Goal: Task Accomplishment & Management: Use online tool/utility

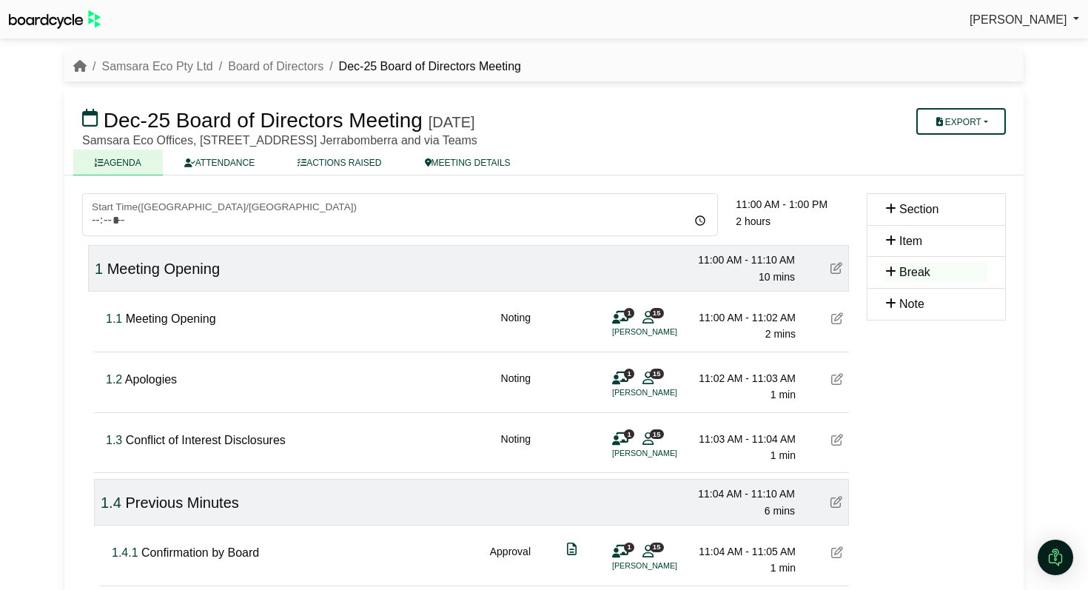
drag, startPoint x: 803, startPoint y: 58, endPoint x: 528, endPoint y: 59, distance: 275.4
click at [801, 58] on div "Samsara Eco Pty Ltd Board of Directors Dec-25 Board of Directors Meeting" at bounding box center [544, 66] width 960 height 19
click at [42, 22] on img at bounding box center [55, 19] width 92 height 19
click at [79, 67] on icon "breadcrumb" at bounding box center [79, 66] width 13 height 12
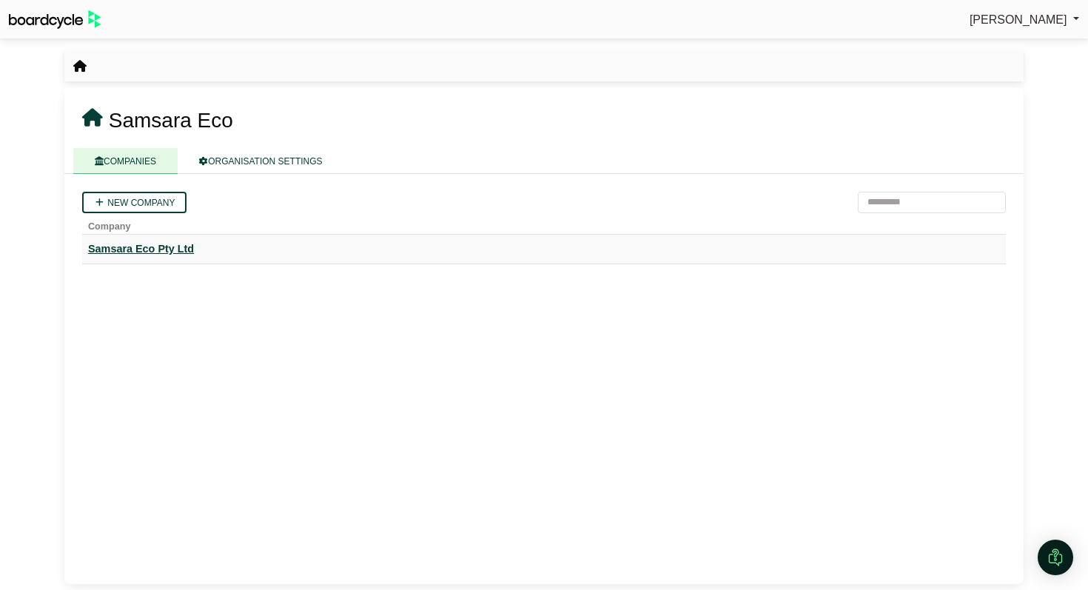
click at [176, 251] on div "Samsara Eco Pty Ltd" at bounding box center [544, 249] width 912 height 17
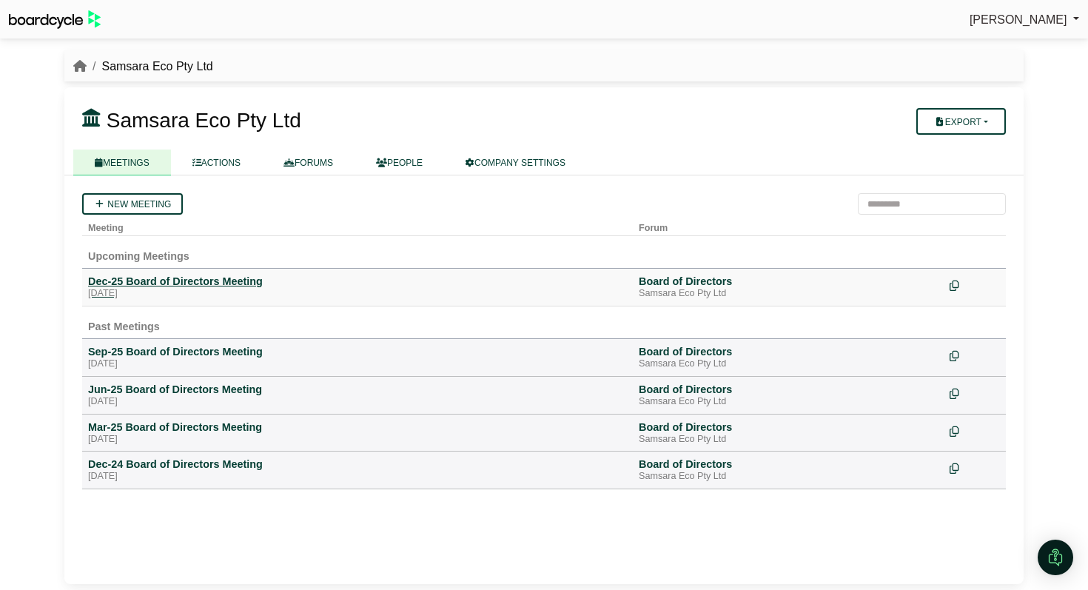
click at [216, 282] on div "Dec-25 Board of Directors Meeting" at bounding box center [357, 281] width 539 height 13
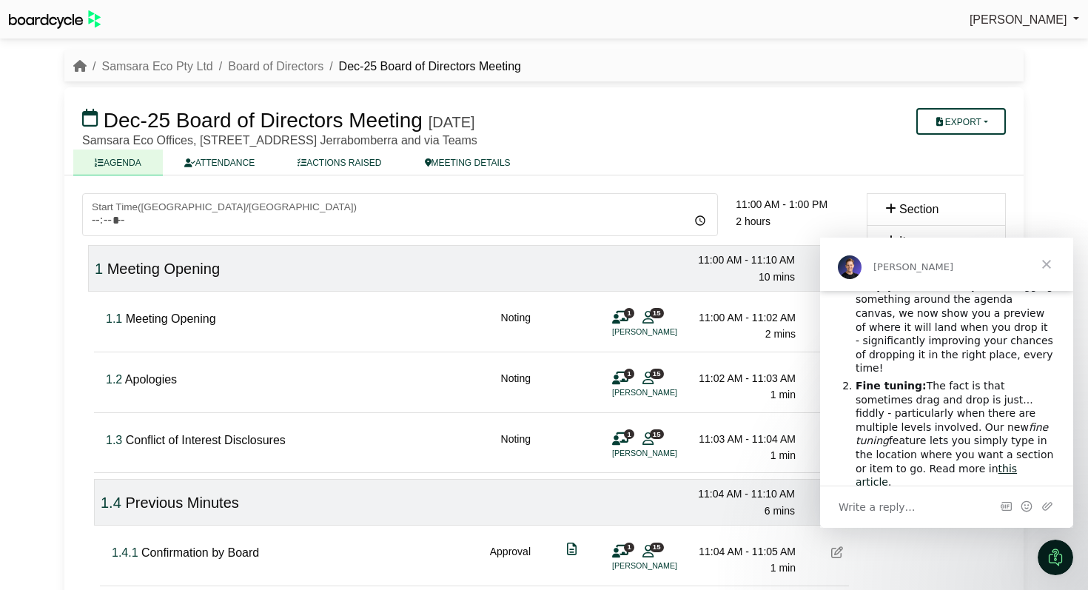
scroll to position [173, 0]
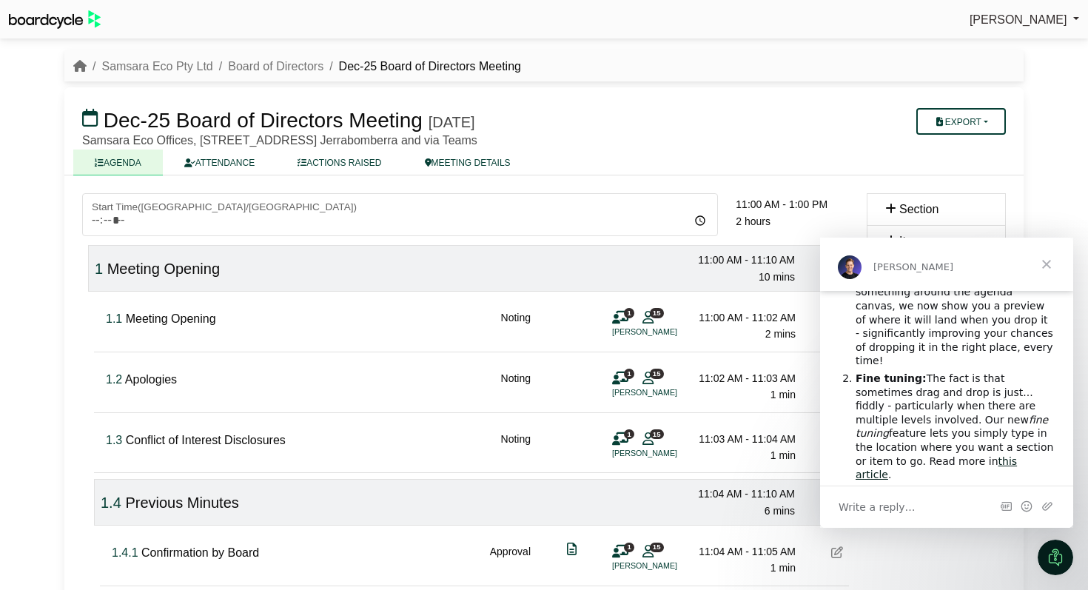
click at [1046, 265] on span "Close" at bounding box center [1046, 264] width 53 height 53
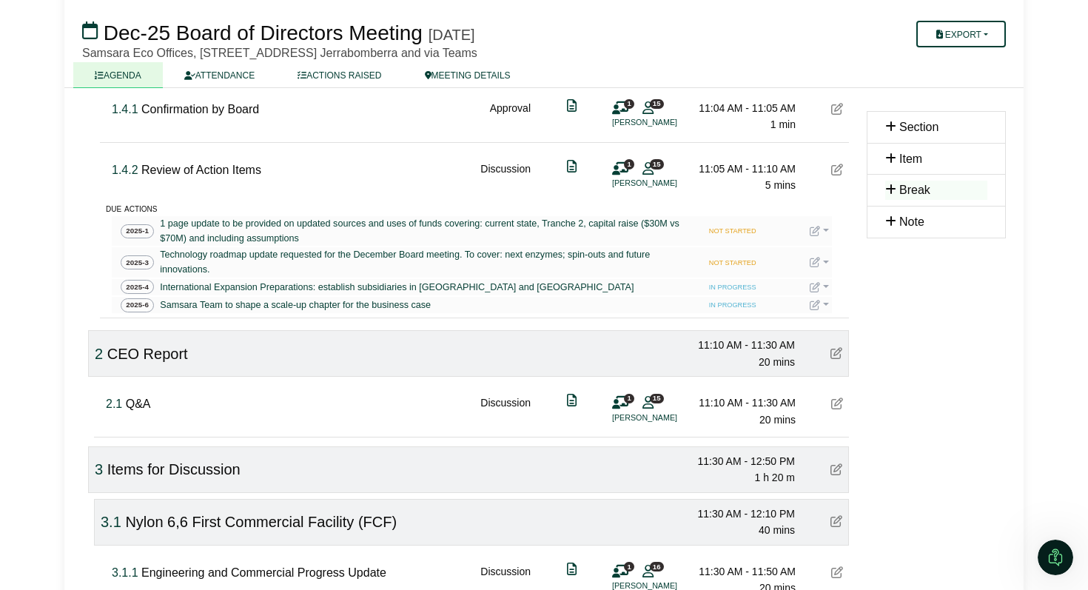
scroll to position [448, 0]
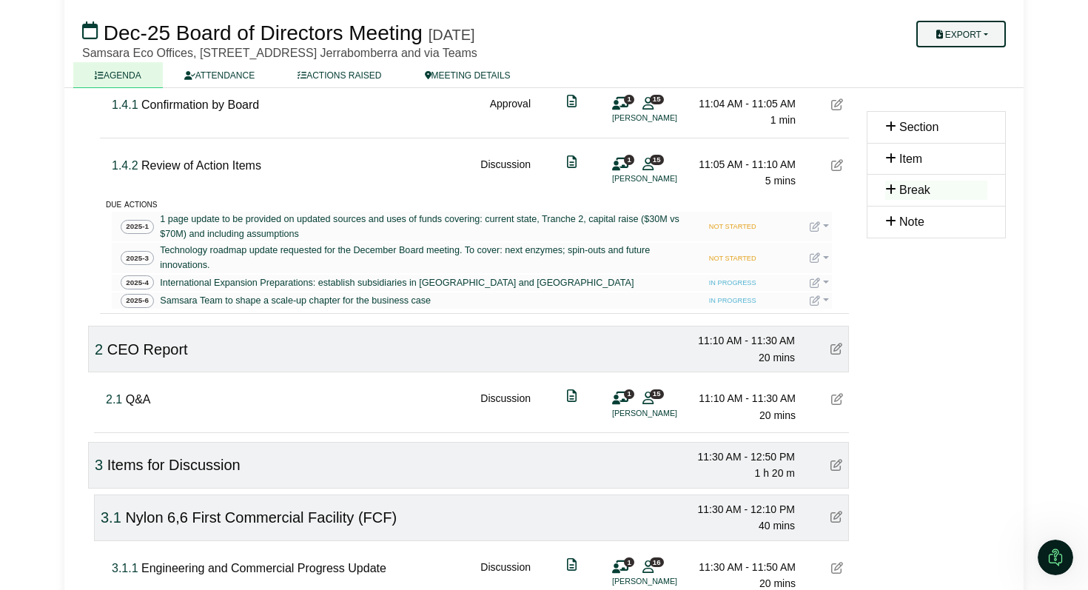
drag, startPoint x: 977, startPoint y: 52, endPoint x: 991, endPoint y: 41, distance: 18.1
click at [977, 52] on div "Dec-25 Board of Directors Meeting Wednesday, 10 December 2025 Export Agenda Run…" at bounding box center [544, 38] width 924 height 41
click at [993, 36] on button "Export" at bounding box center [962, 34] width 90 height 27
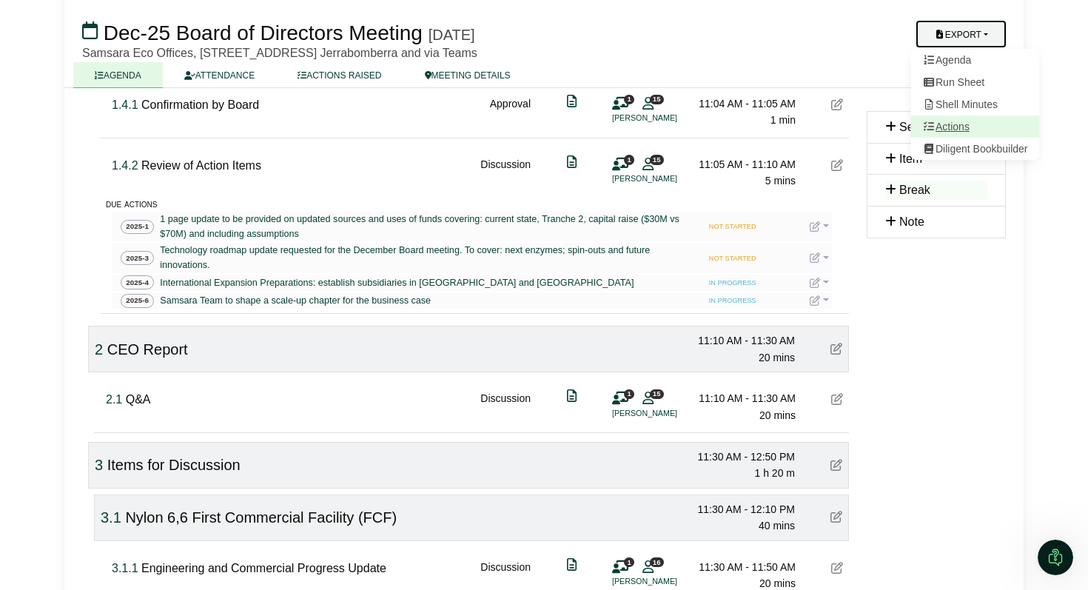
click at [950, 129] on link "Actions" at bounding box center [975, 127] width 129 height 22
